Goal: Transaction & Acquisition: Purchase product/service

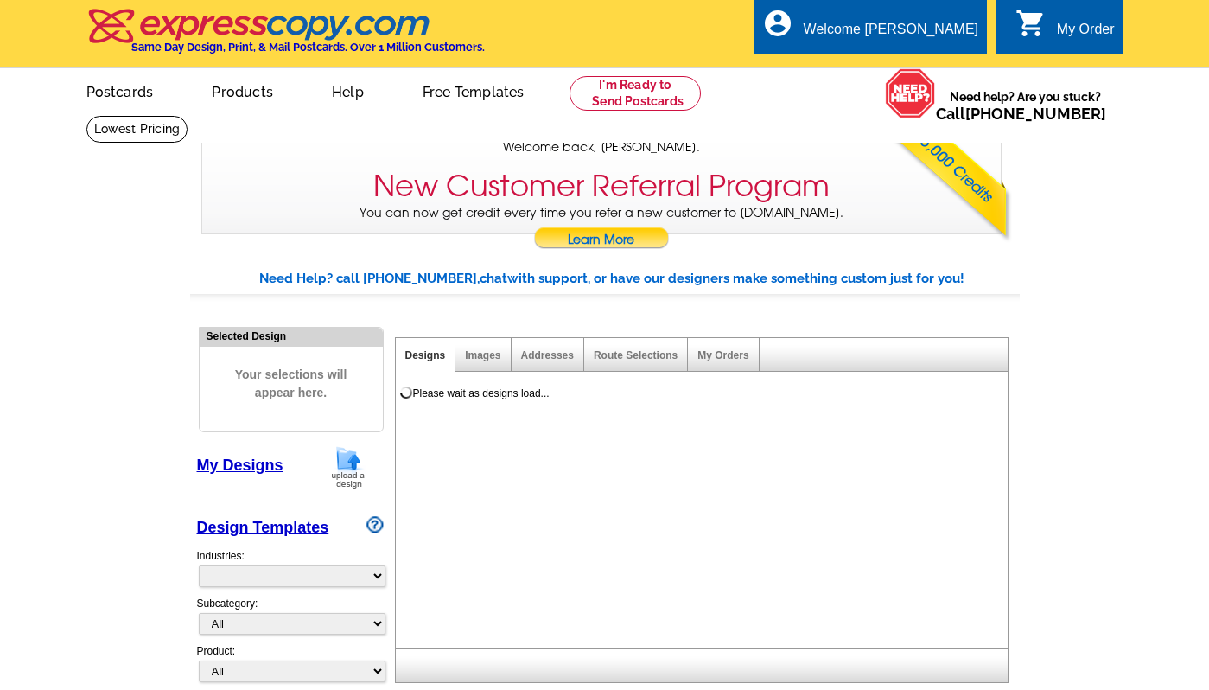
select select "785"
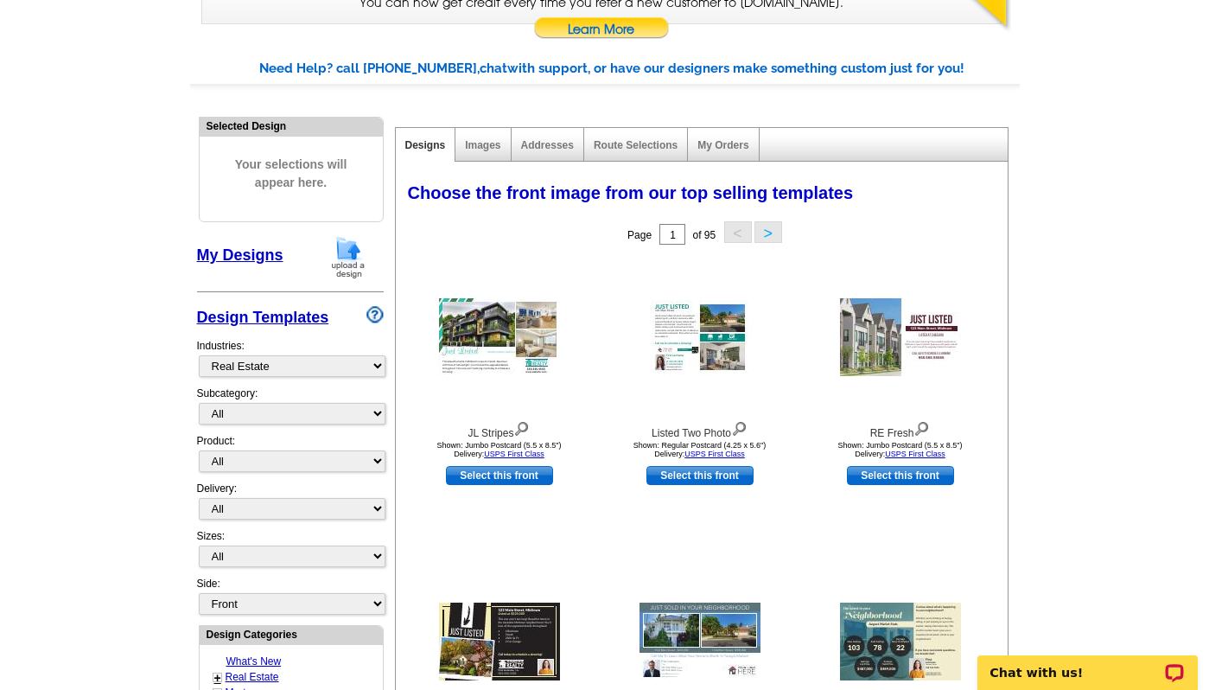
scroll to position [211, 0]
click at [228, 252] on link "My Designs" at bounding box center [240, 254] width 86 height 17
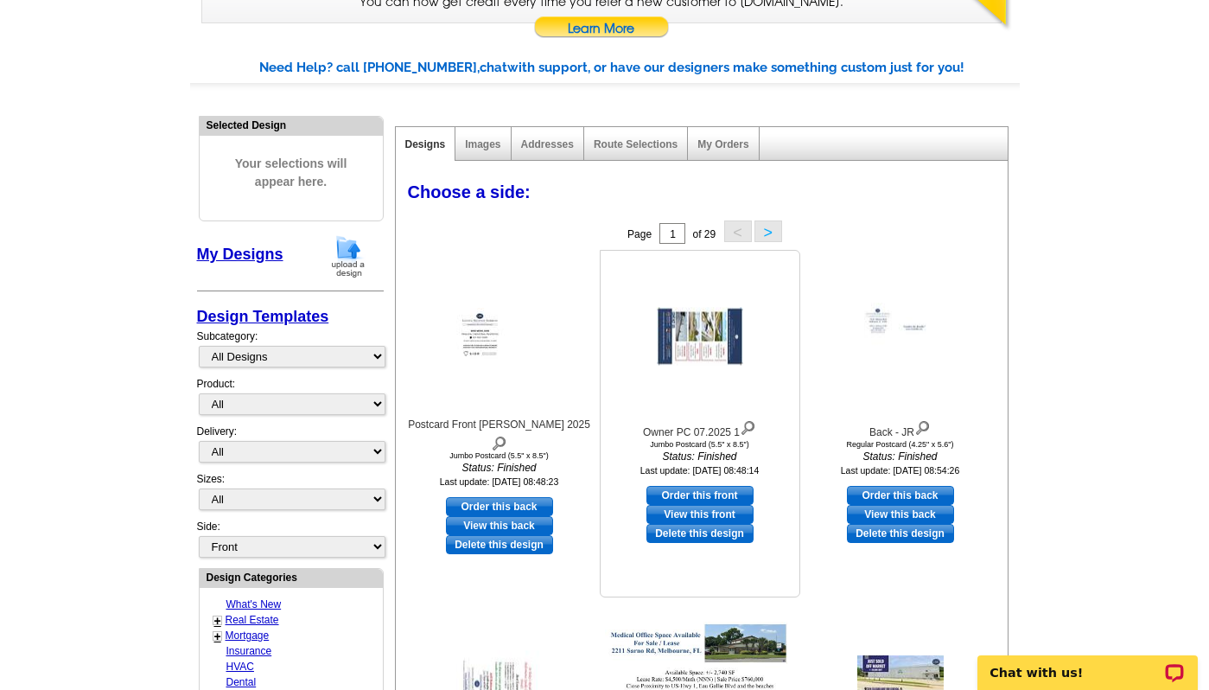
click at [697, 496] on link "Order this front" at bounding box center [700, 495] width 107 height 19
select select "2"
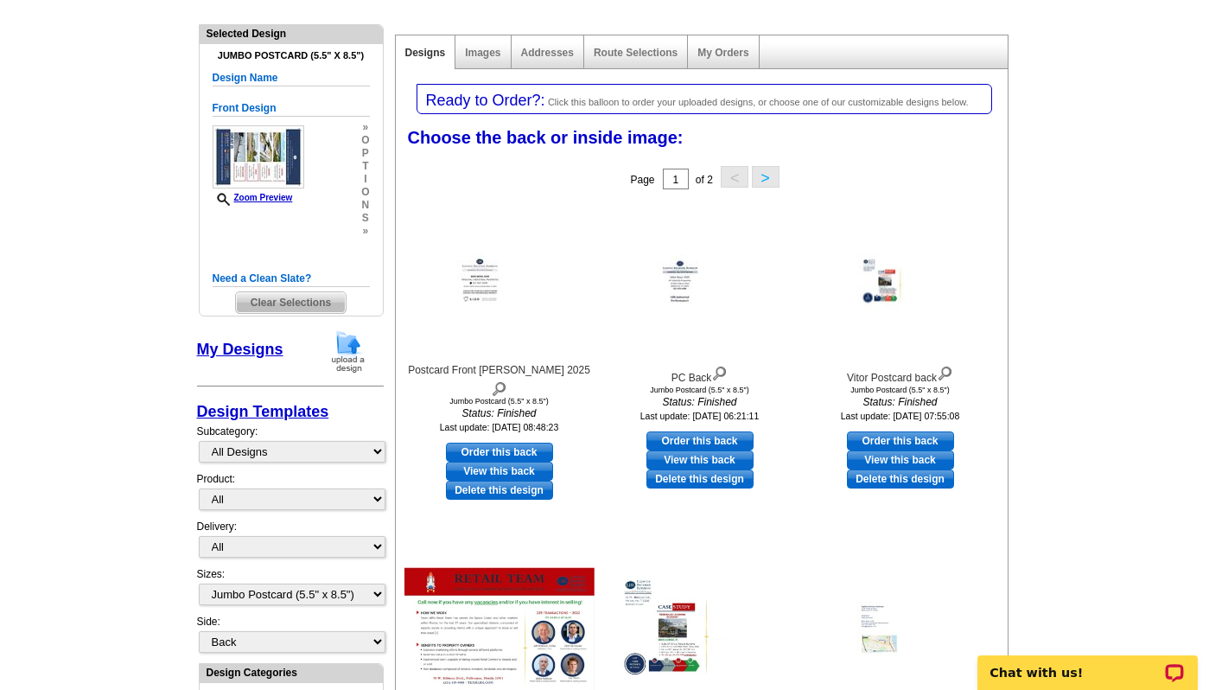
scroll to position [307, 0]
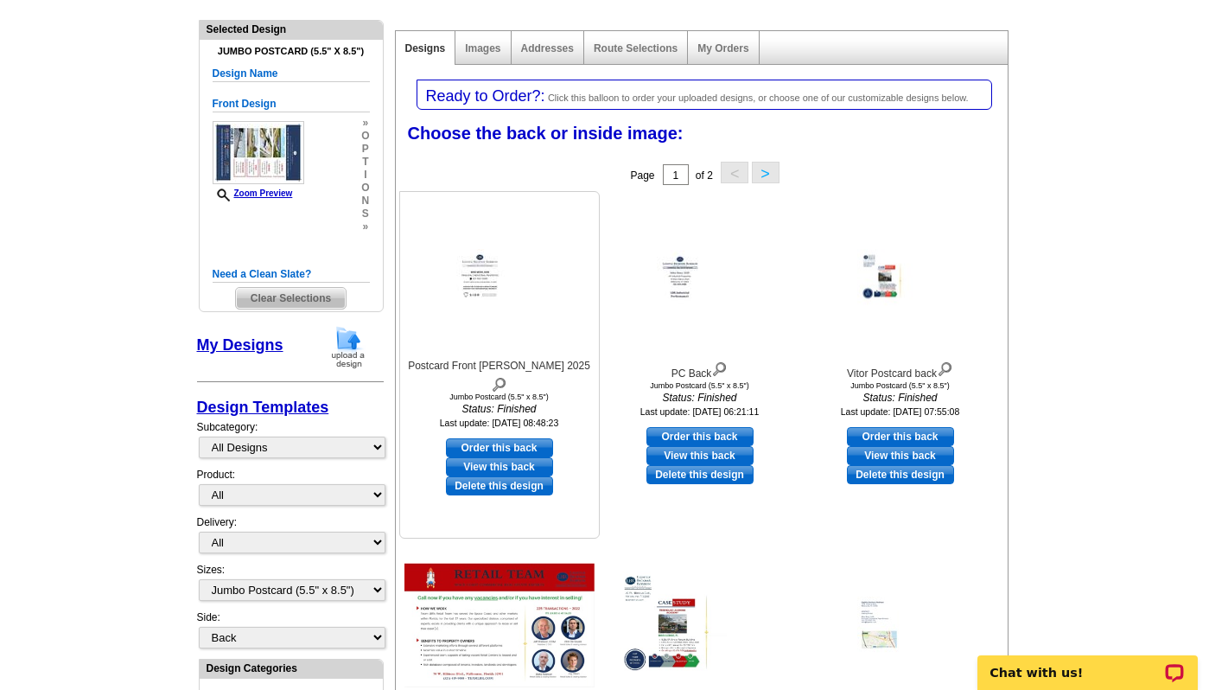
click at [509, 438] on link "Order this back" at bounding box center [499, 447] width 107 height 19
select select "front"
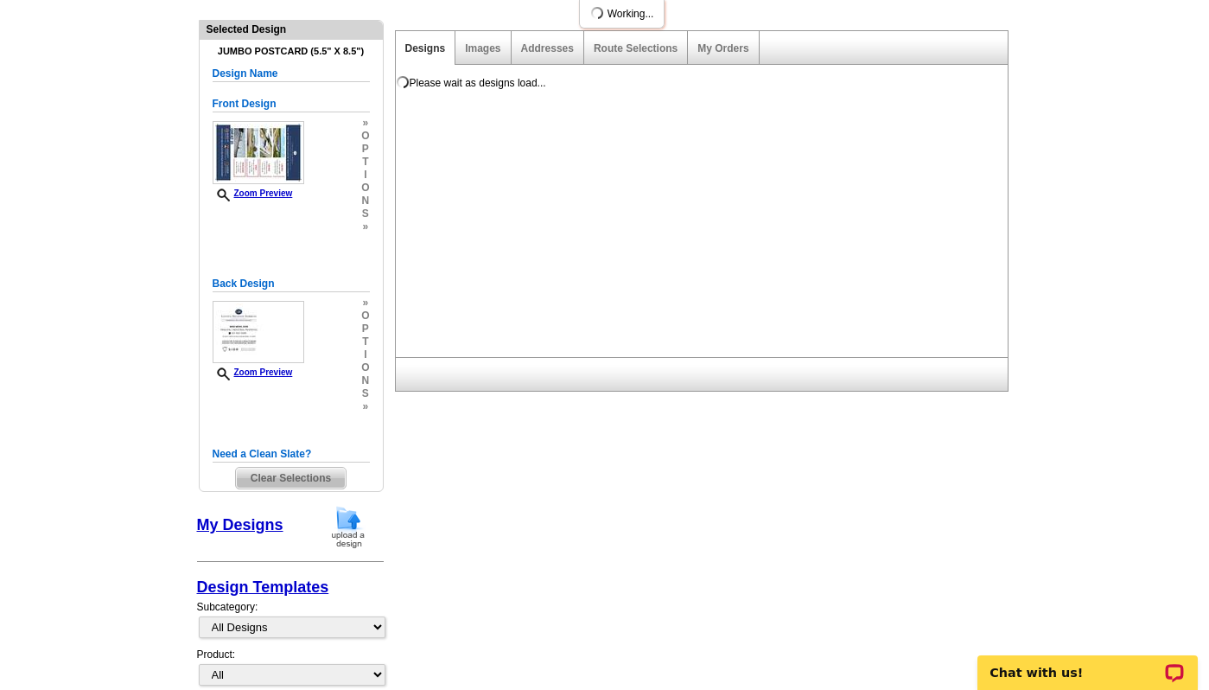
scroll to position [0, 0]
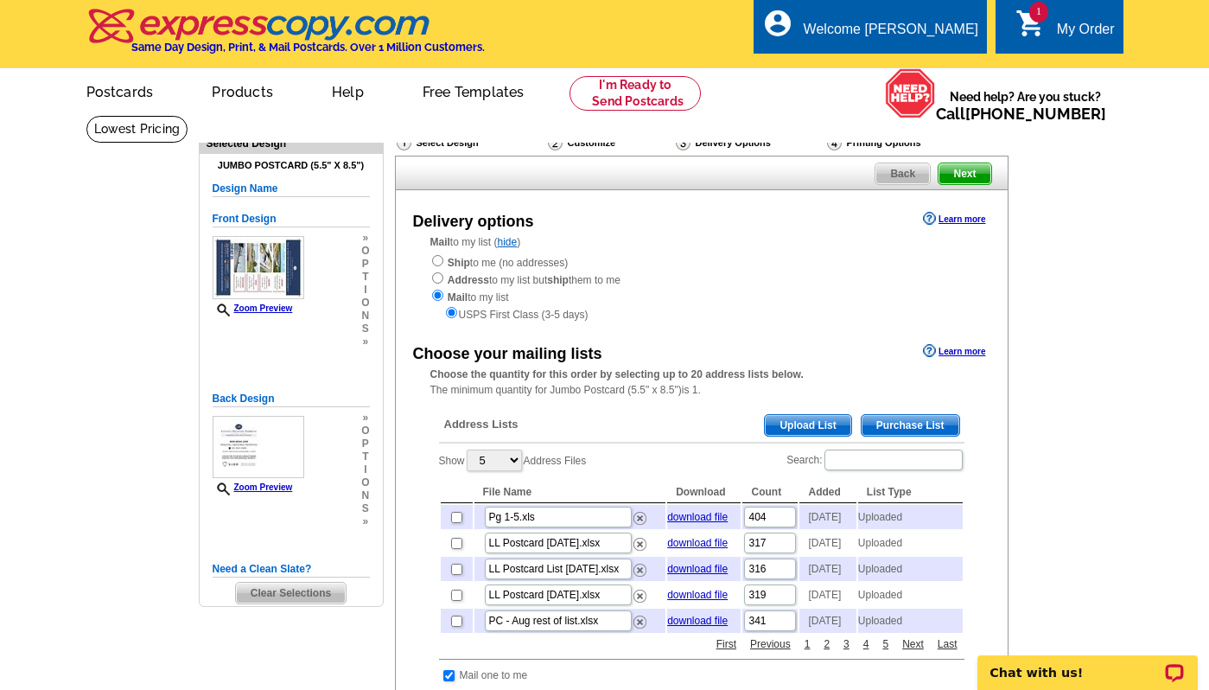
click at [794, 424] on span "Upload List" at bounding box center [808, 425] width 86 height 21
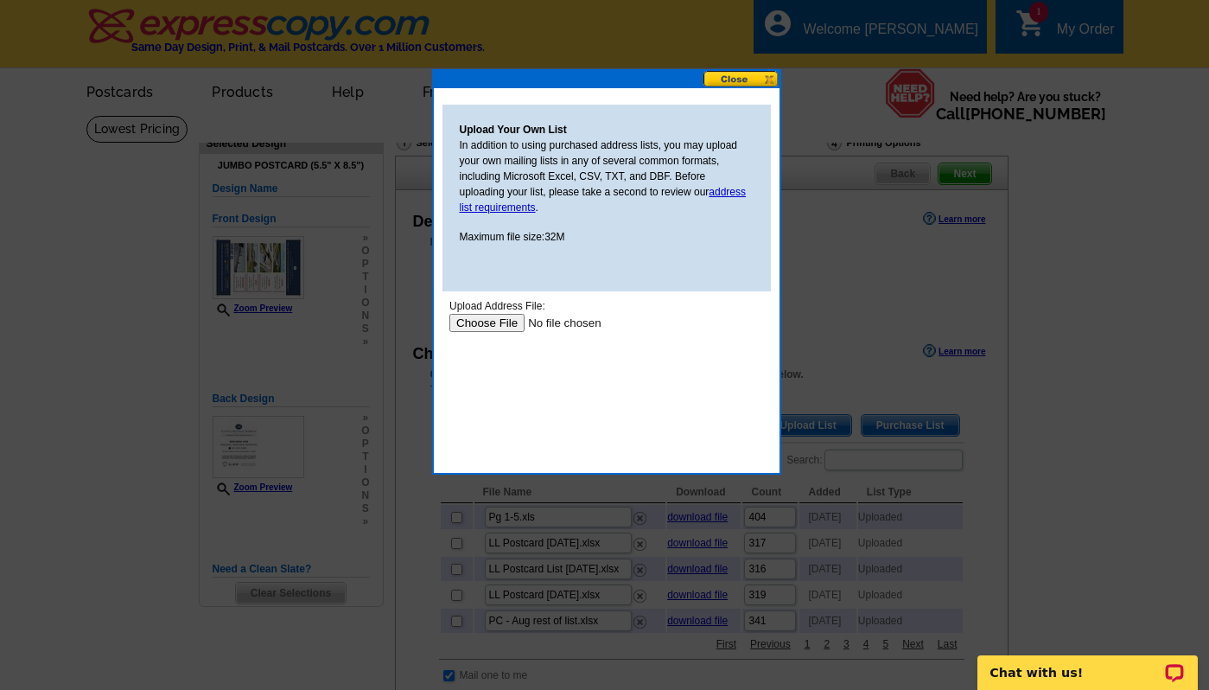
click at [496, 324] on input "file" at bounding box center [558, 323] width 219 height 18
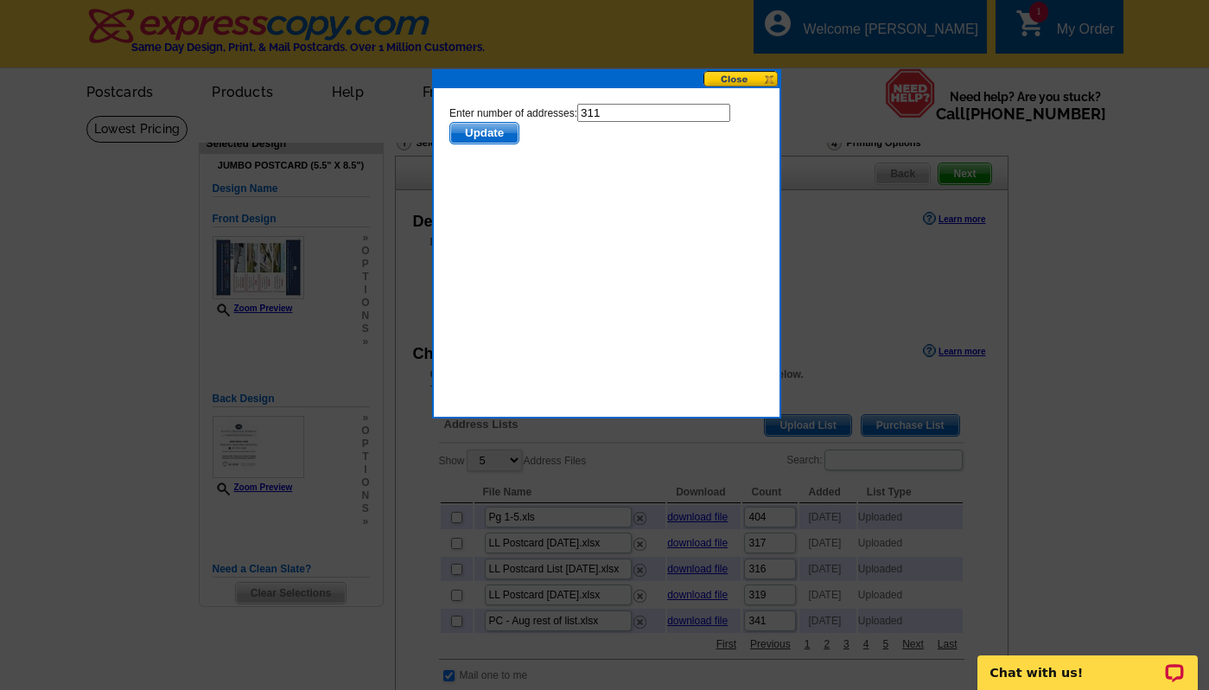
click at [478, 130] on span "Update" at bounding box center [484, 133] width 68 height 21
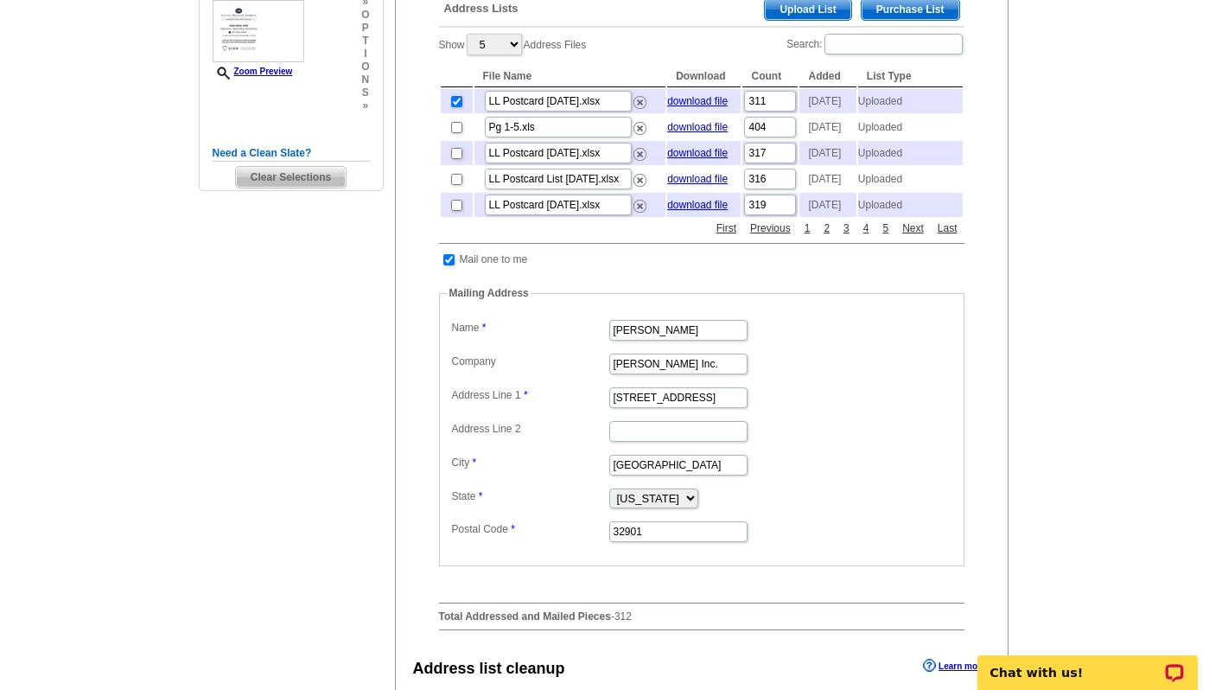
scroll to position [419, 0]
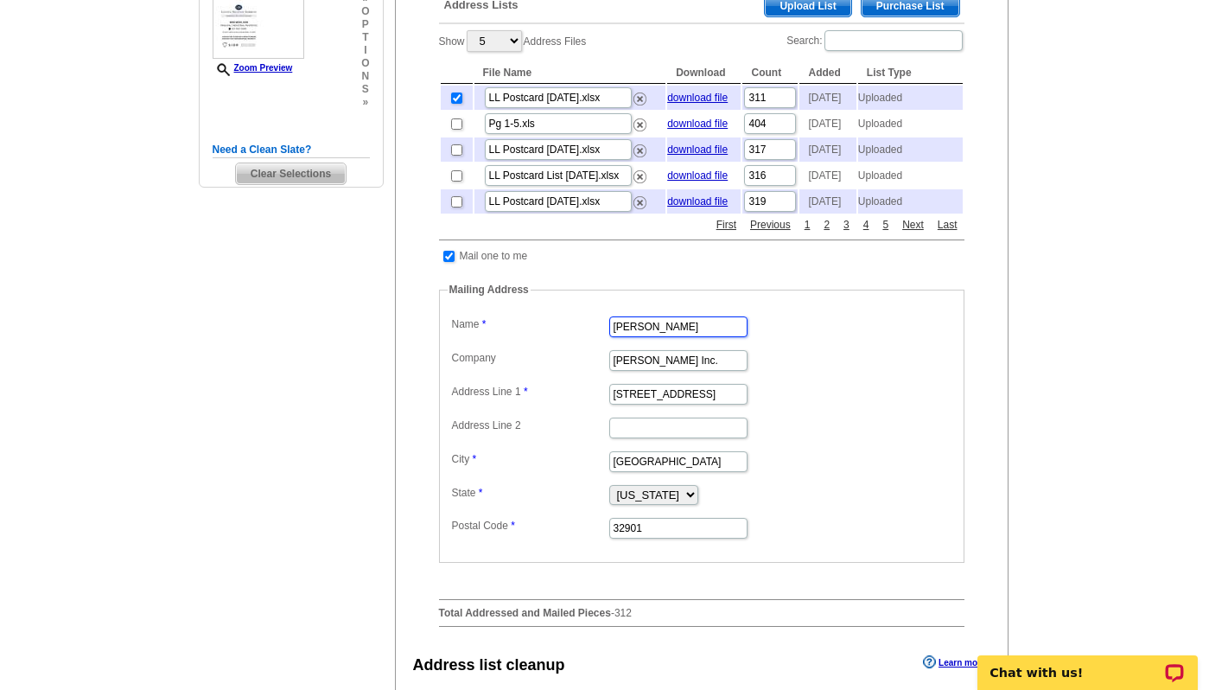
drag, startPoint x: 665, startPoint y: 366, endPoint x: 594, endPoint y: 360, distance: 71.1
click at [594, 360] on dl "Label Mail-To-Me Name Joy Olson Company Lightle Beckner Robison Inc. Address Li…" at bounding box center [702, 426] width 508 height 228
type input "Tina Dorman"
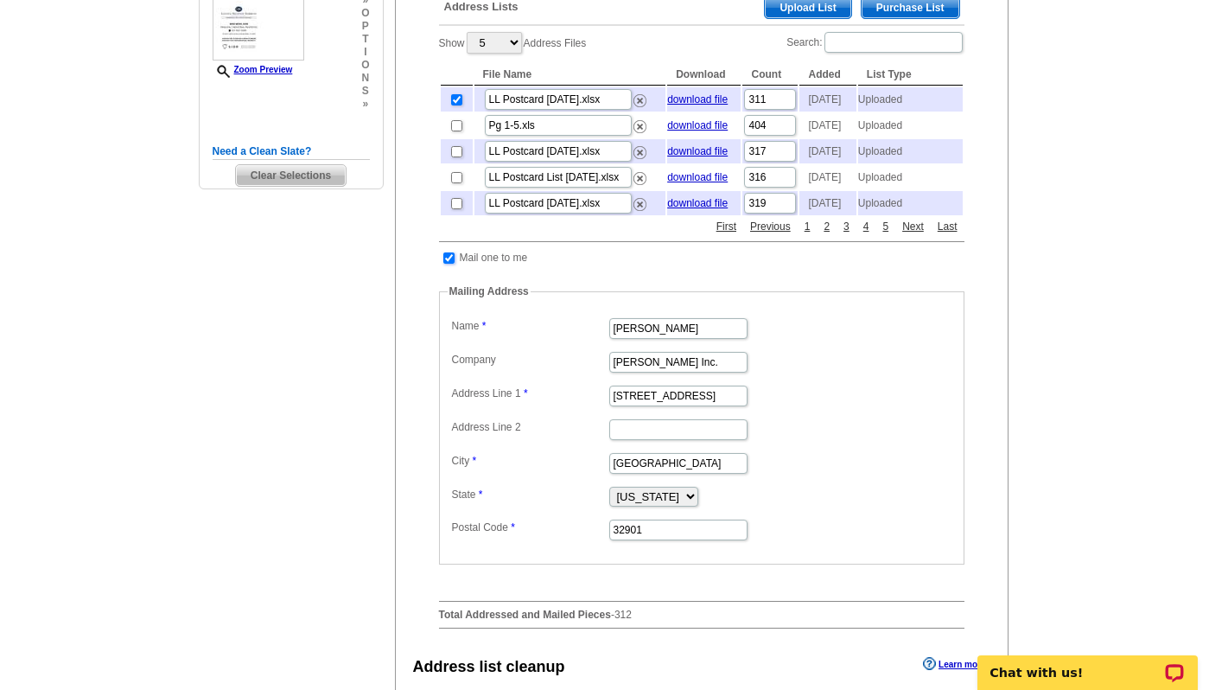
click at [449, 264] on input "checkbox" at bounding box center [448, 257] width 11 height 11
checkbox input "false"
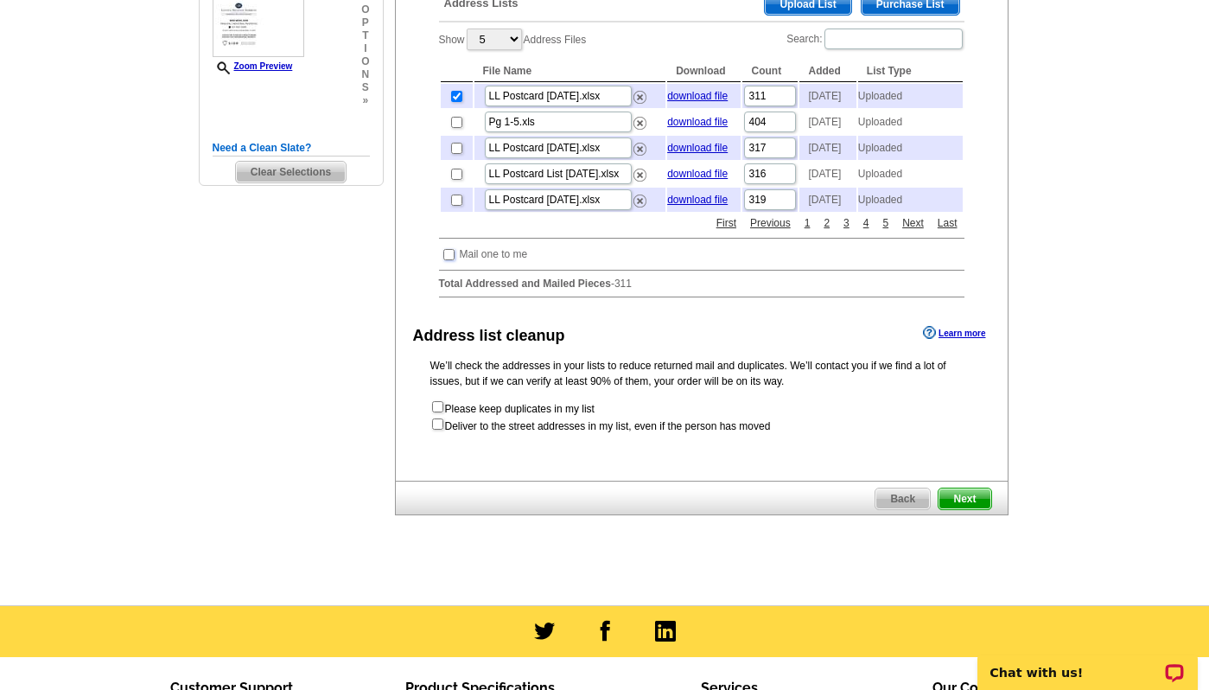
scroll to position [422, 0]
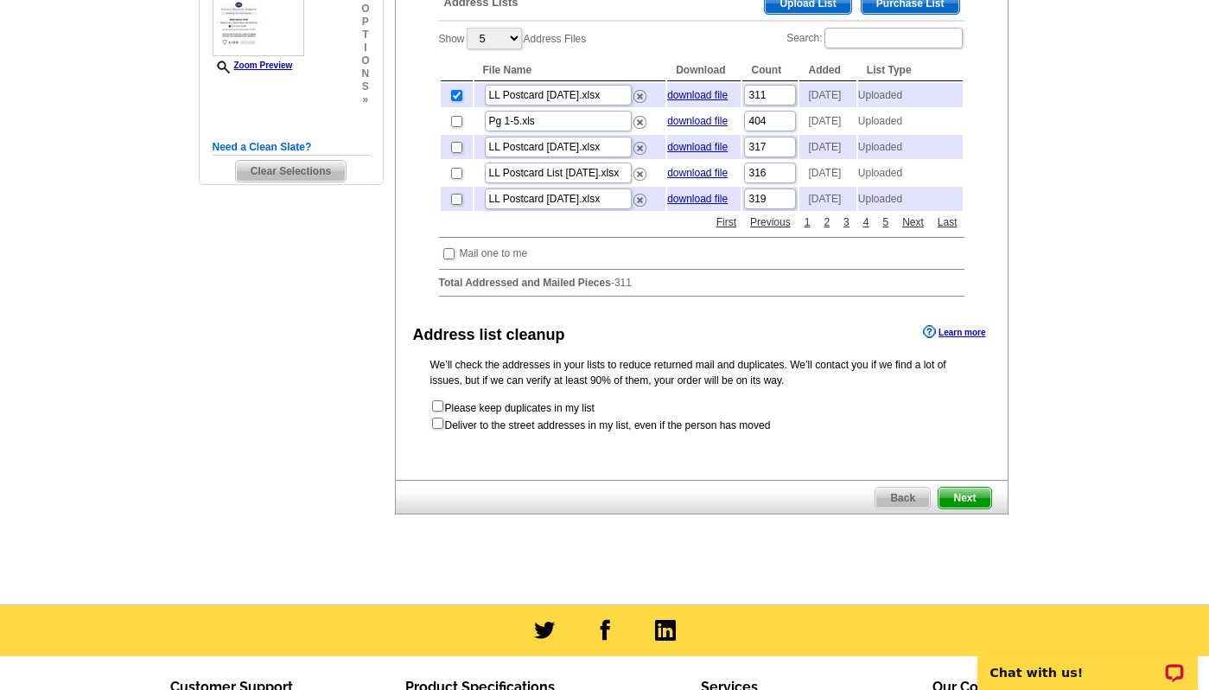
click at [972, 508] on span "Next" at bounding box center [965, 498] width 52 height 21
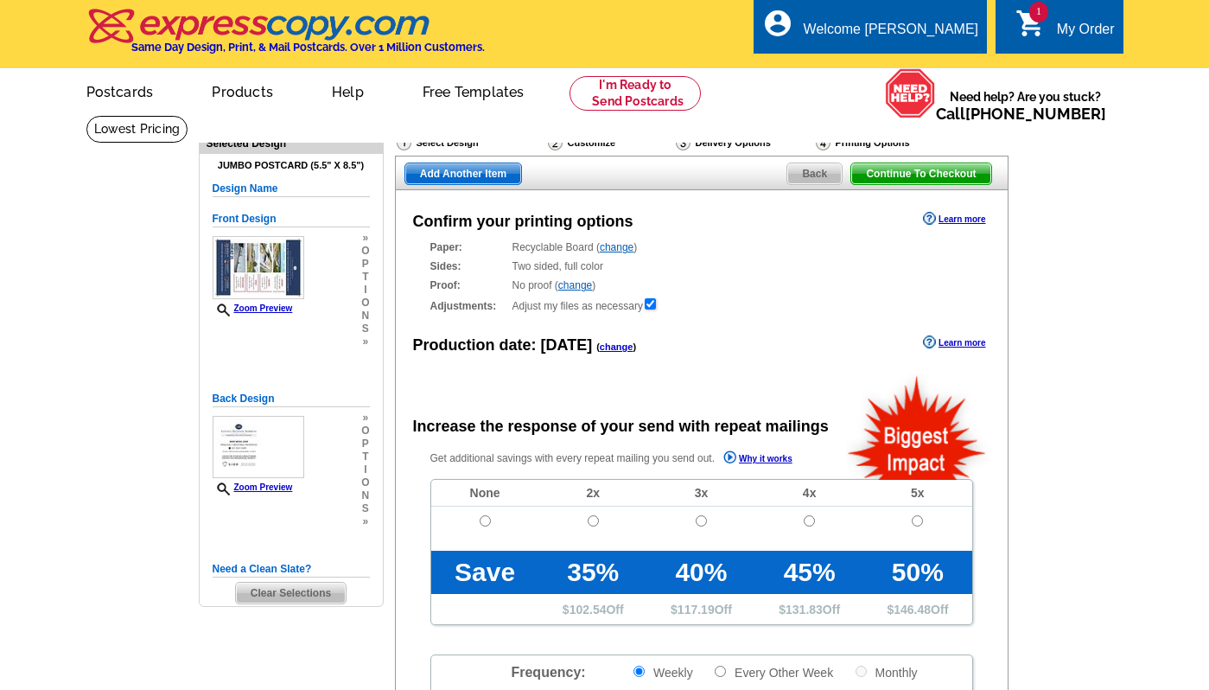
radio input "false"
click at [487, 522] on input "radio" at bounding box center [485, 520] width 11 height 11
radio input "true"
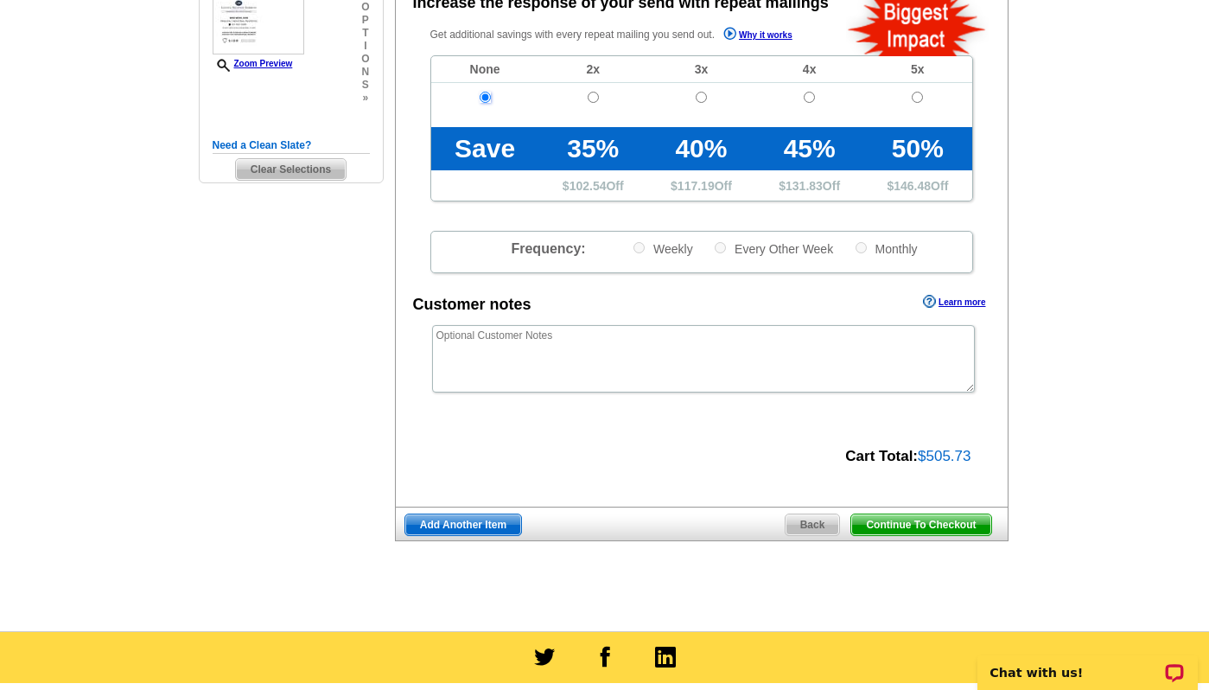
scroll to position [438, 0]
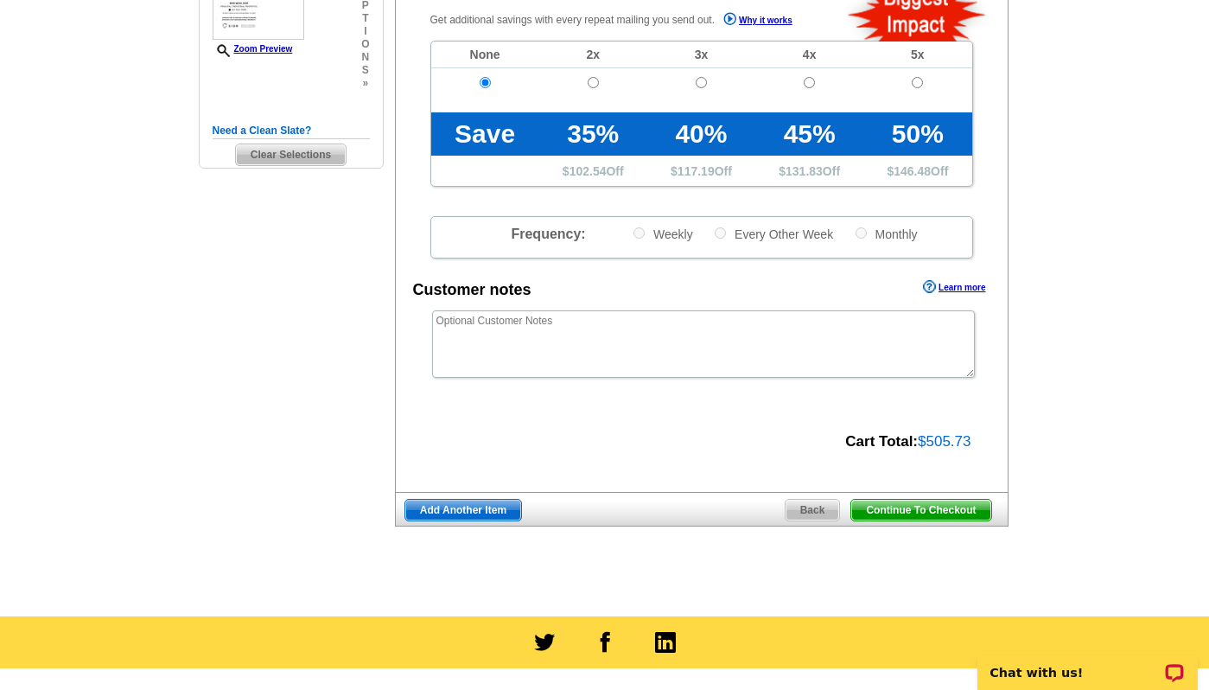
click at [913, 514] on span "Continue To Checkout" at bounding box center [920, 510] width 139 height 21
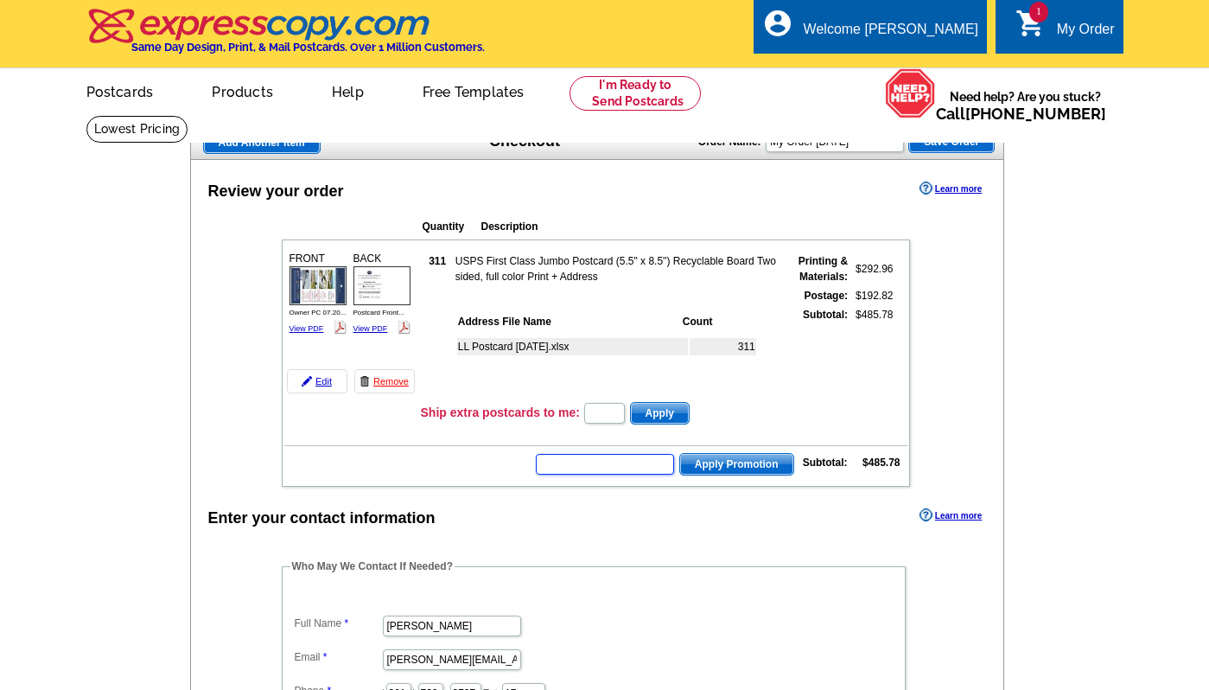
click at [638, 465] on input "text" at bounding box center [605, 464] width 138 height 21
click at [617, 466] on input "text" at bounding box center [605, 464] width 138 height 21
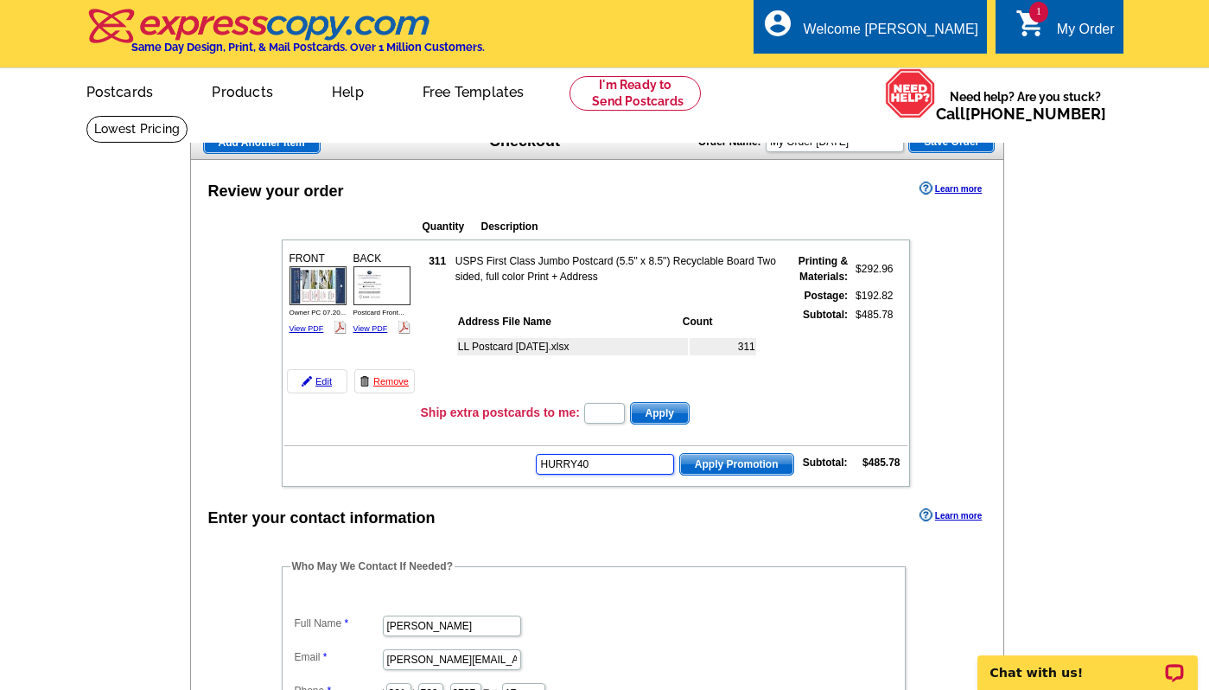
type input "HURRY40"
click at [726, 463] on span "Apply Promotion" at bounding box center [736, 464] width 113 height 21
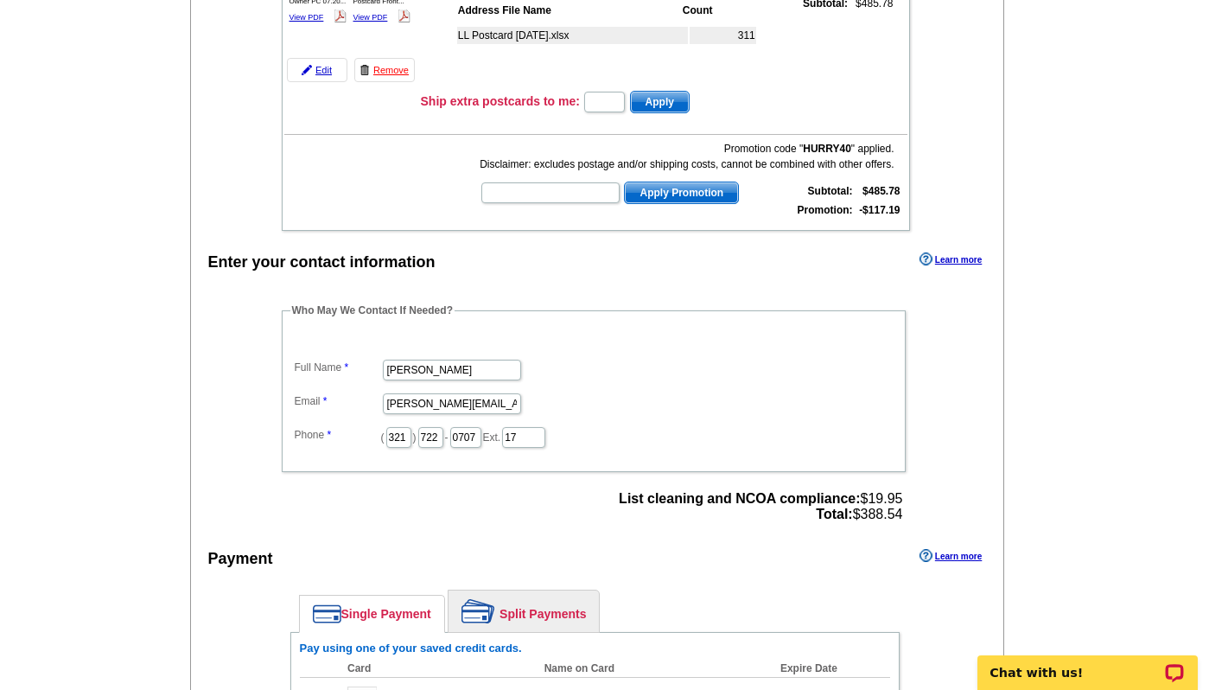
scroll to position [327, 0]
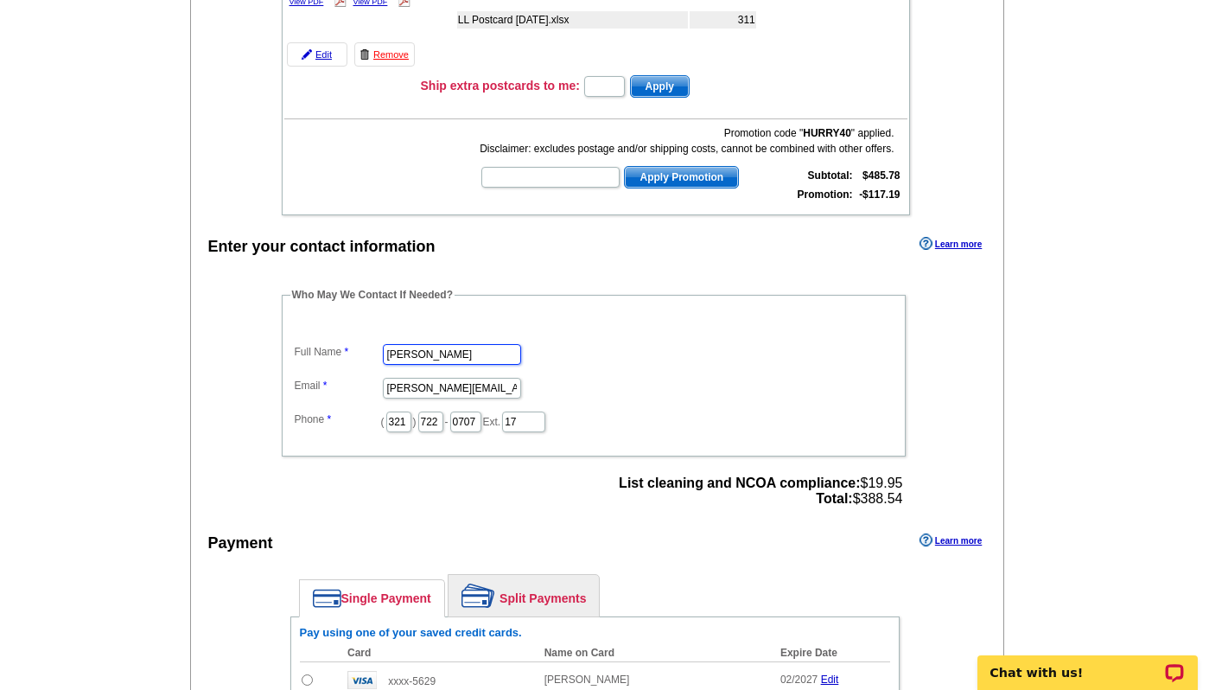
drag, startPoint x: 460, startPoint y: 353, endPoint x: 371, endPoint y: 350, distance: 89.1
click at [371, 350] on dl "Full Name Donna Garson Email donna@teamlbr.com Phone ( 321 ) 722 - 0707 Ext. 17" at bounding box center [593, 375] width 607 height 117
type input "[PERSON_NAME]"
type input "[PERSON_NAME][EMAIL_ADDRESS][DOMAIN_NAME]"
click at [641, 374] on dd "[PERSON_NAME][EMAIL_ADDRESS][DOMAIN_NAME]" at bounding box center [593, 386] width 607 height 27
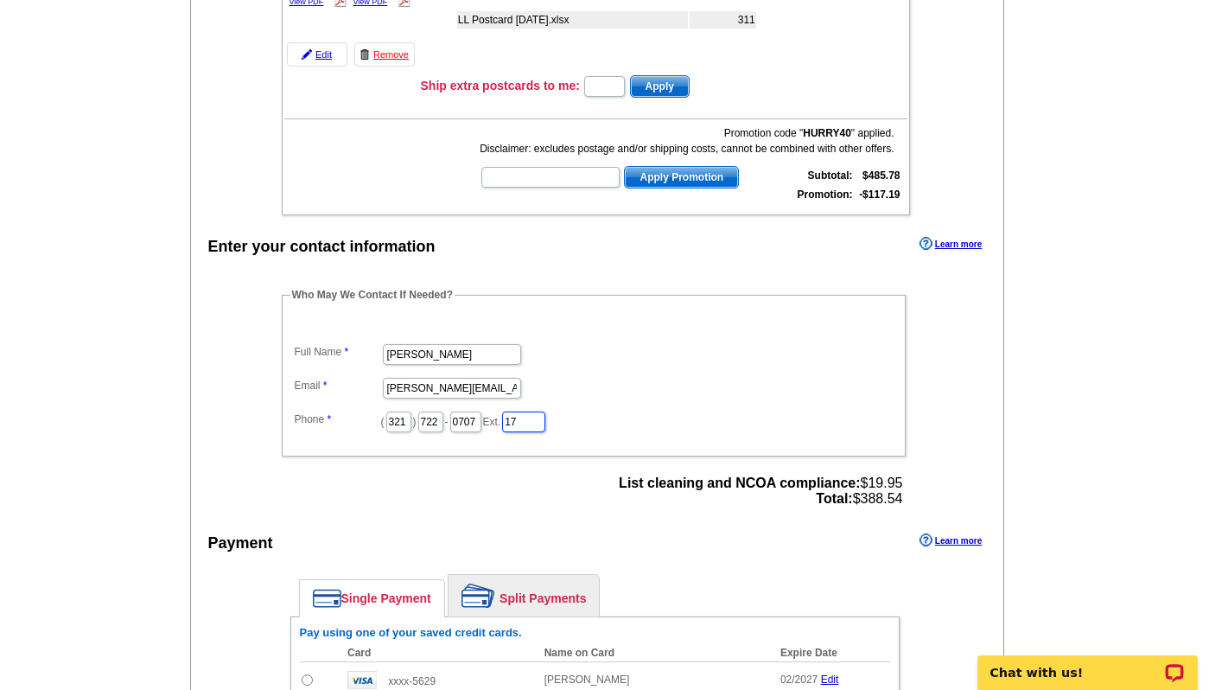
click at [524, 424] on input "17" at bounding box center [523, 421] width 43 height 21
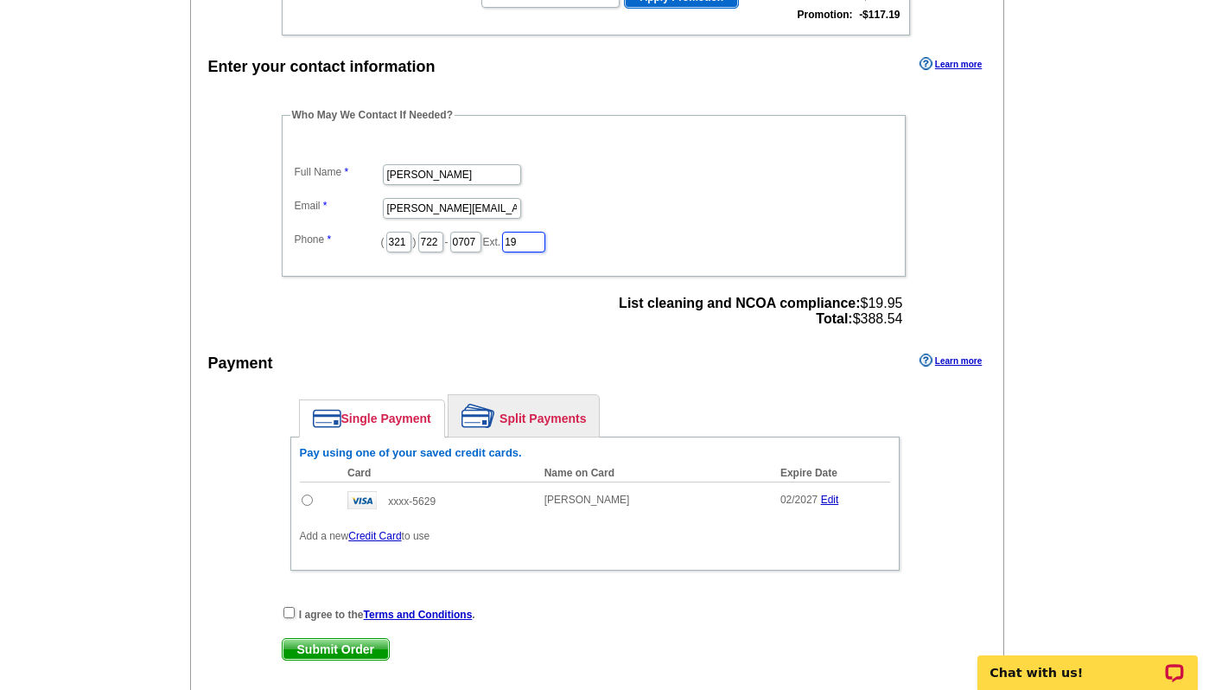
scroll to position [514, 0]
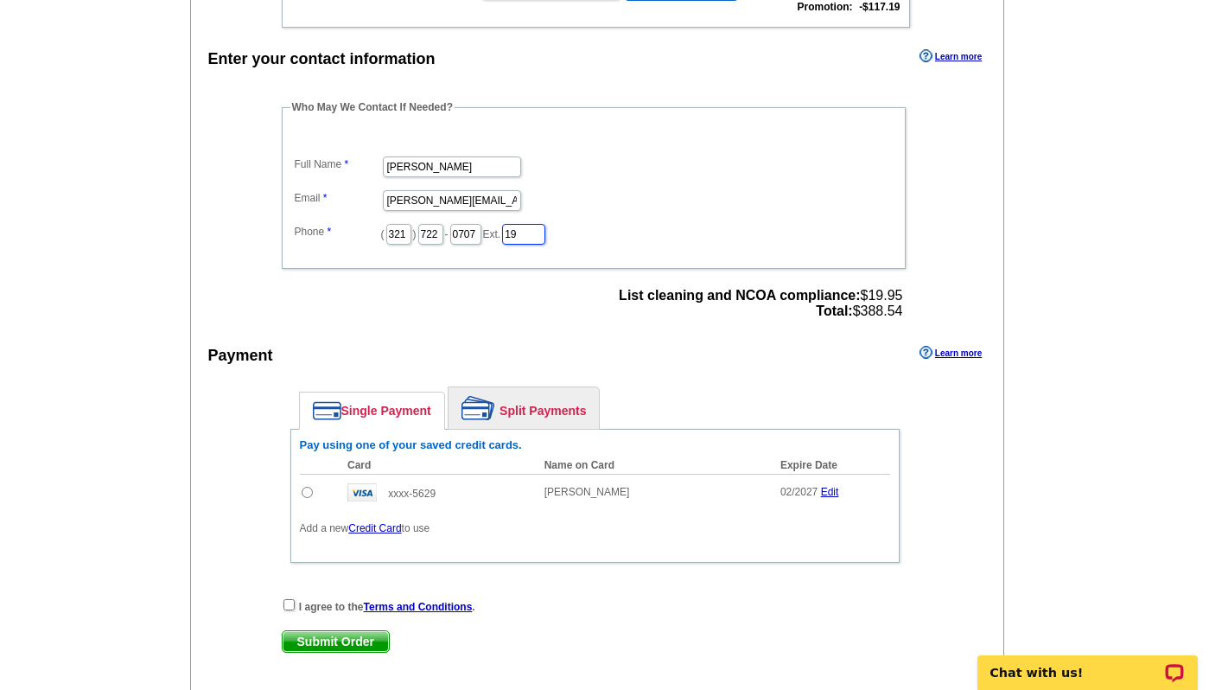
type input "19"
click at [309, 490] on input "radio" at bounding box center [307, 492] width 11 height 11
radio input "true"
click at [287, 610] on div "I agree to the Terms and Conditions ." at bounding box center [595, 605] width 627 height 17
click at [292, 606] on input "checkbox" at bounding box center [289, 604] width 11 height 11
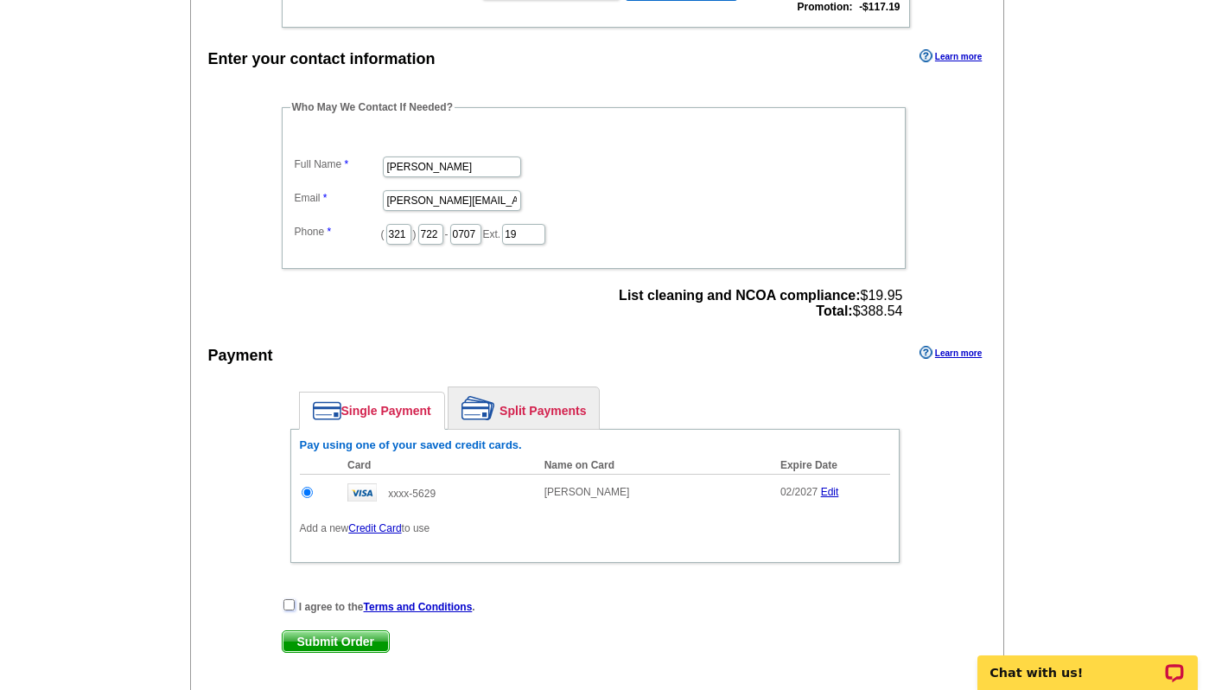
checkbox input "true"
click at [328, 643] on span "Submit Order" at bounding box center [336, 641] width 106 height 21
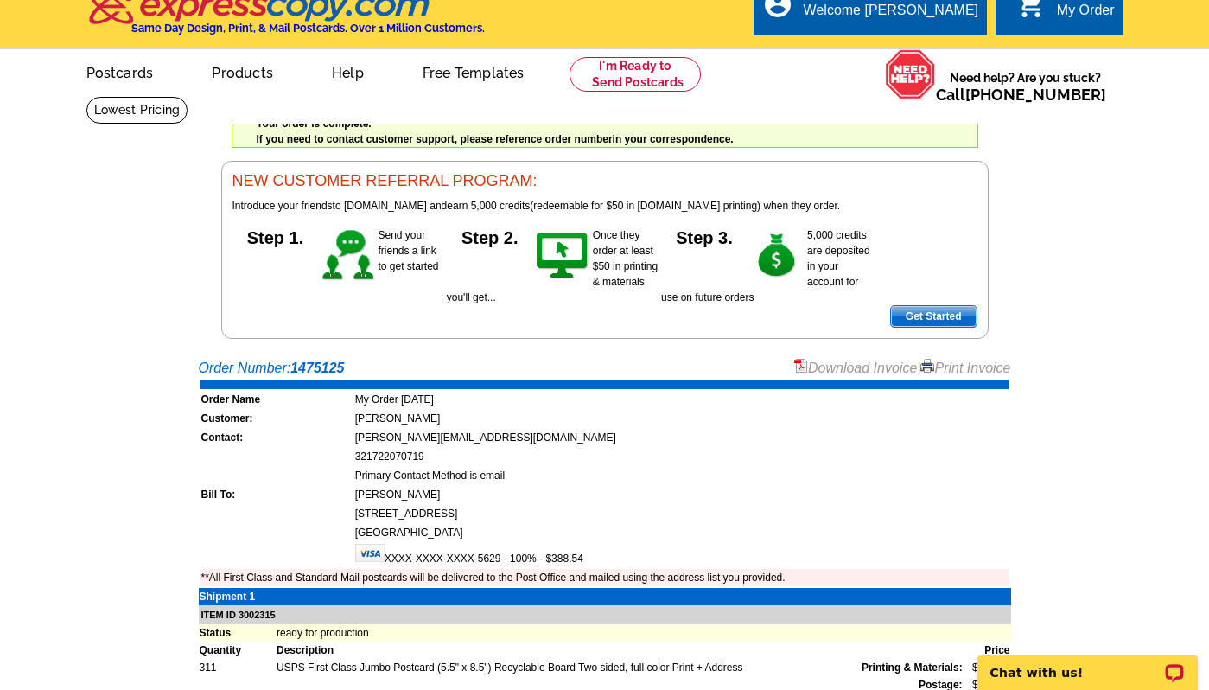
scroll to position [20, 0]
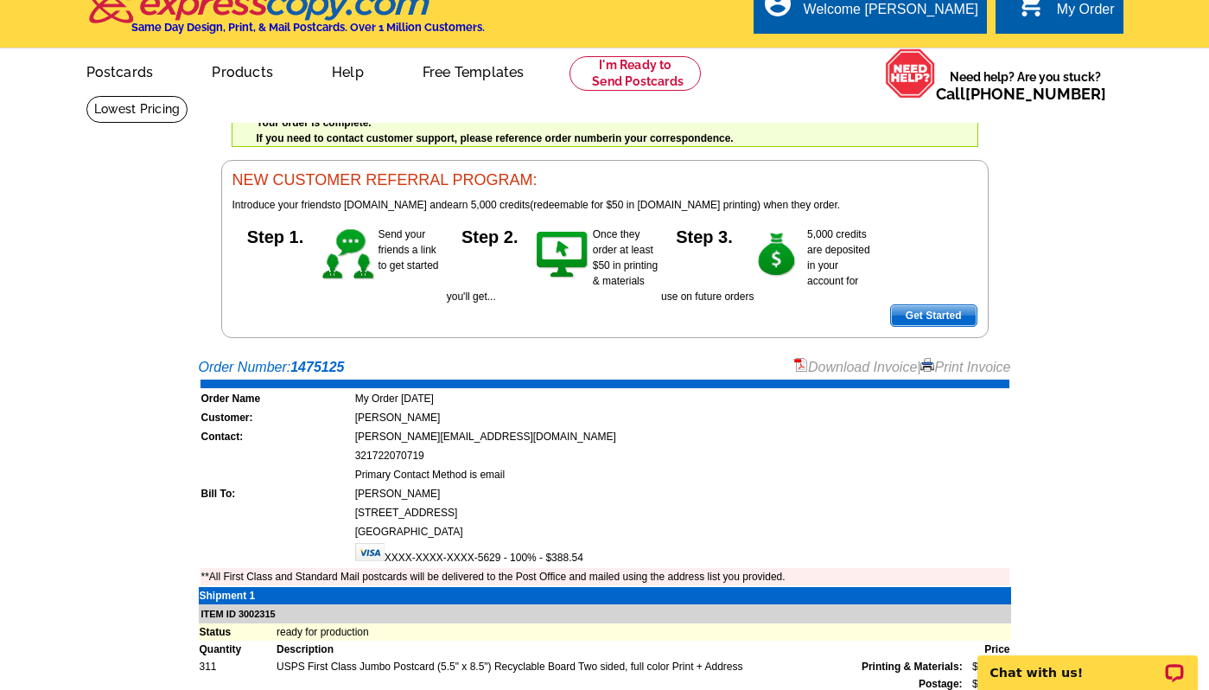
click at [842, 371] on link "Download Invoice" at bounding box center [855, 367] width 123 height 15
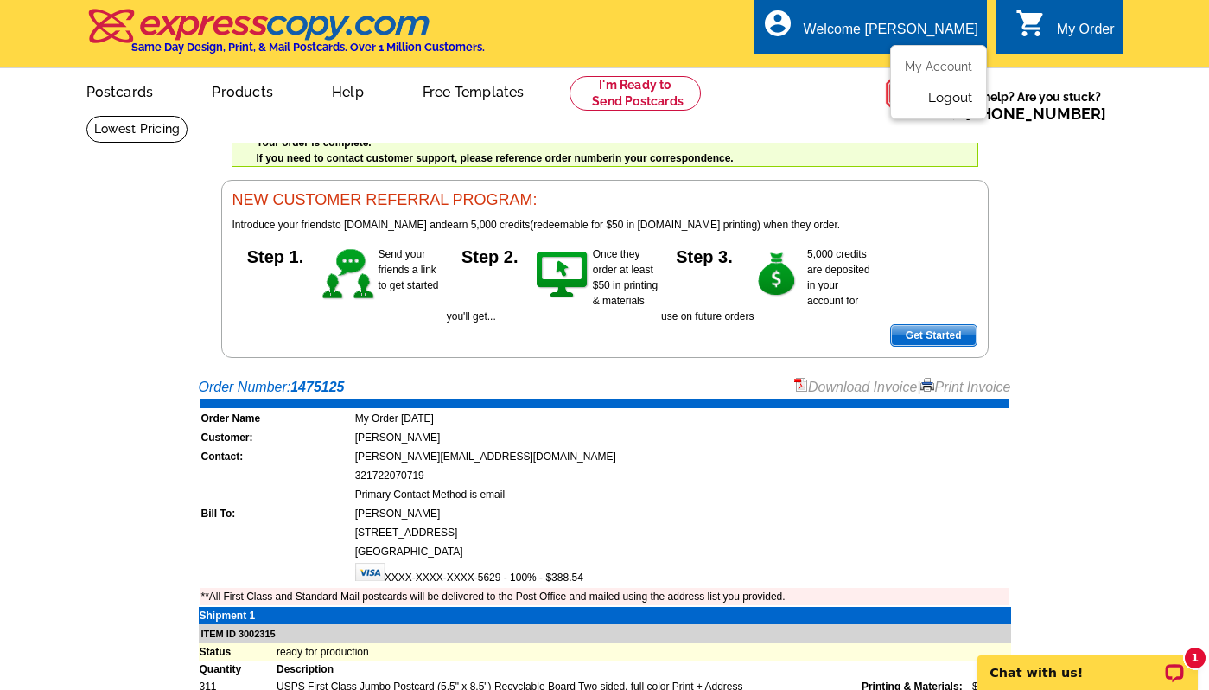
click at [939, 94] on link "Logout" at bounding box center [950, 98] width 44 height 16
